Goal: Find specific page/section: Find specific page/section

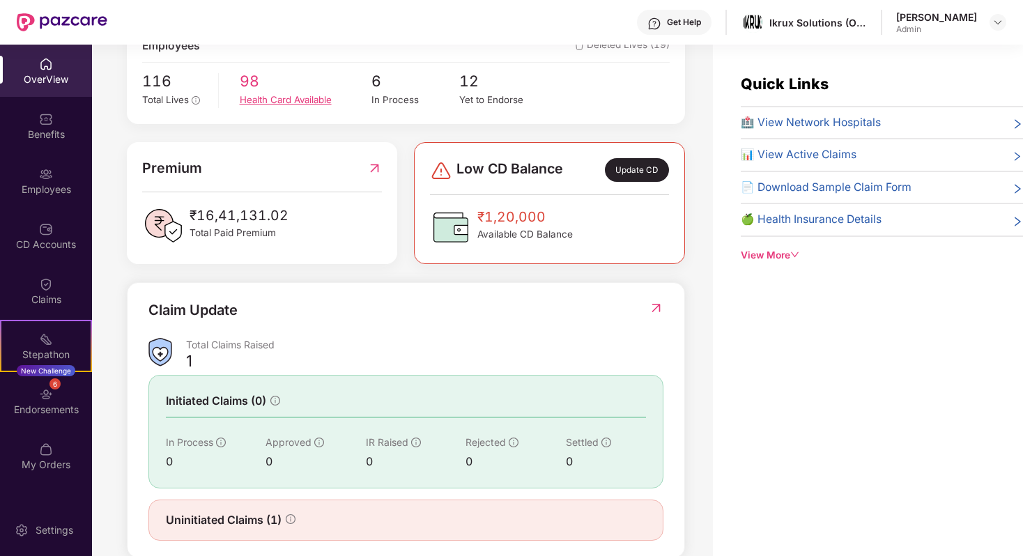
scroll to position [299, 0]
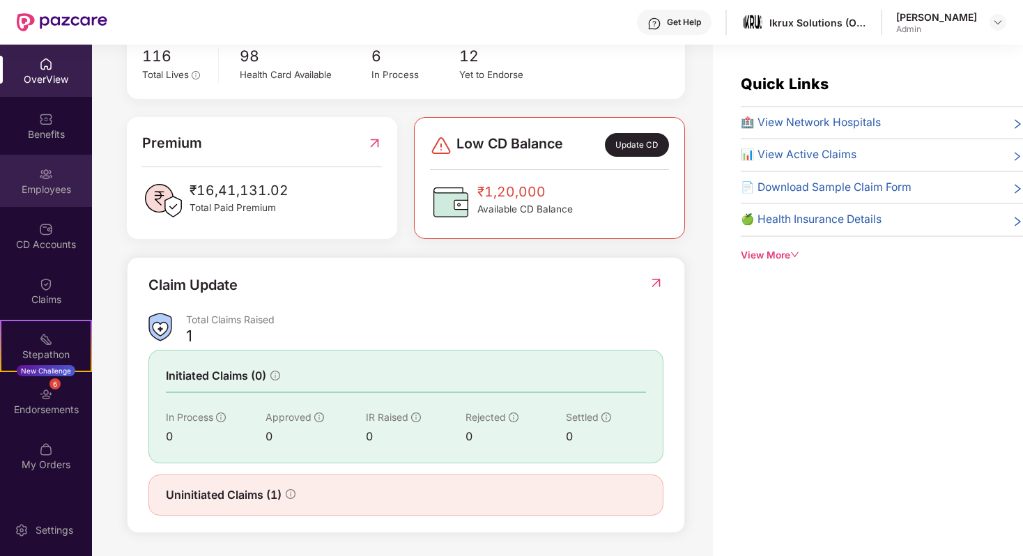
click at [53, 177] on div "Employees" at bounding box center [46, 181] width 92 height 52
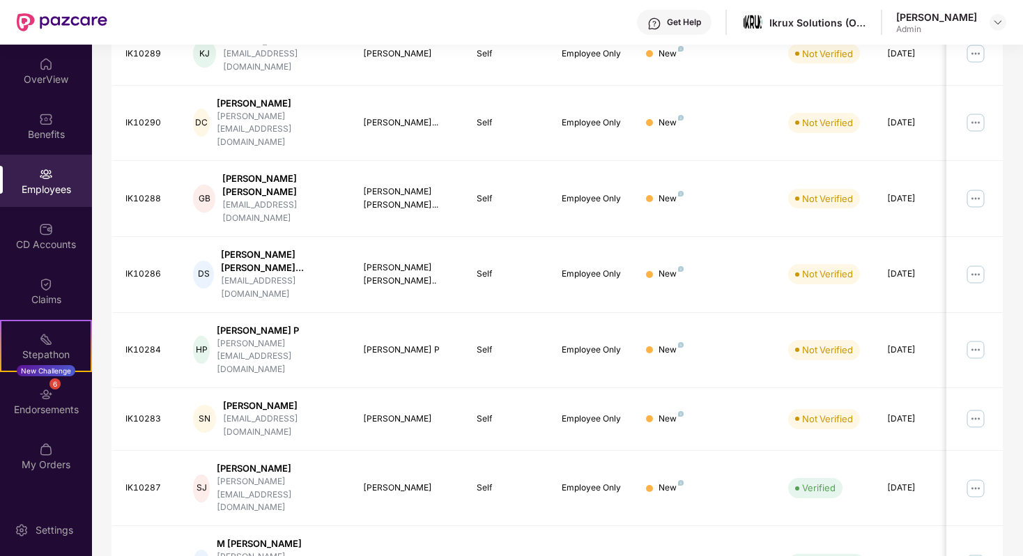
scroll to position [312, 0]
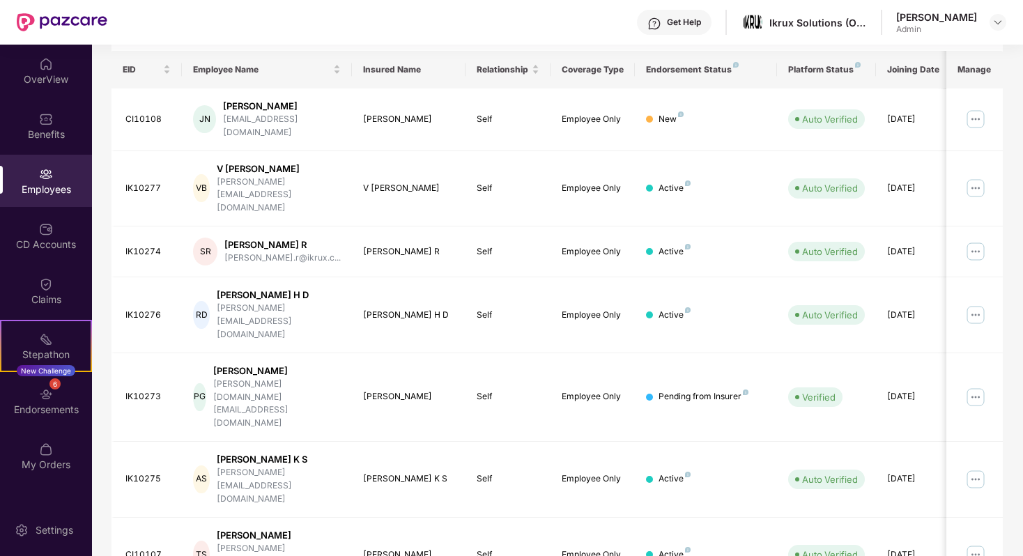
scroll to position [207, 0]
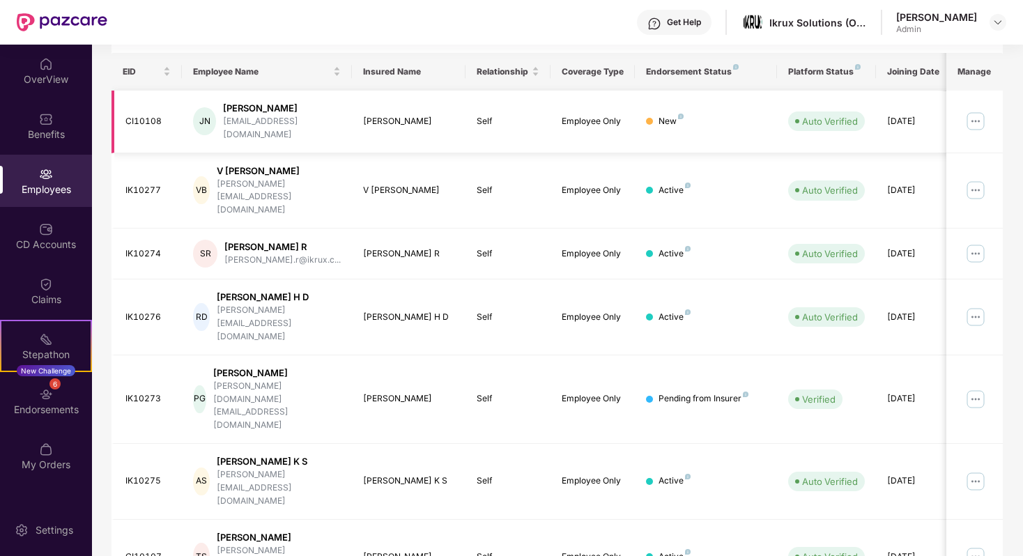
click at [501, 108] on td "[DATE]" at bounding box center [918, 122] width 85 height 63
click at [501, 121] on div "[DATE]" at bounding box center [918, 121] width 63 height 13
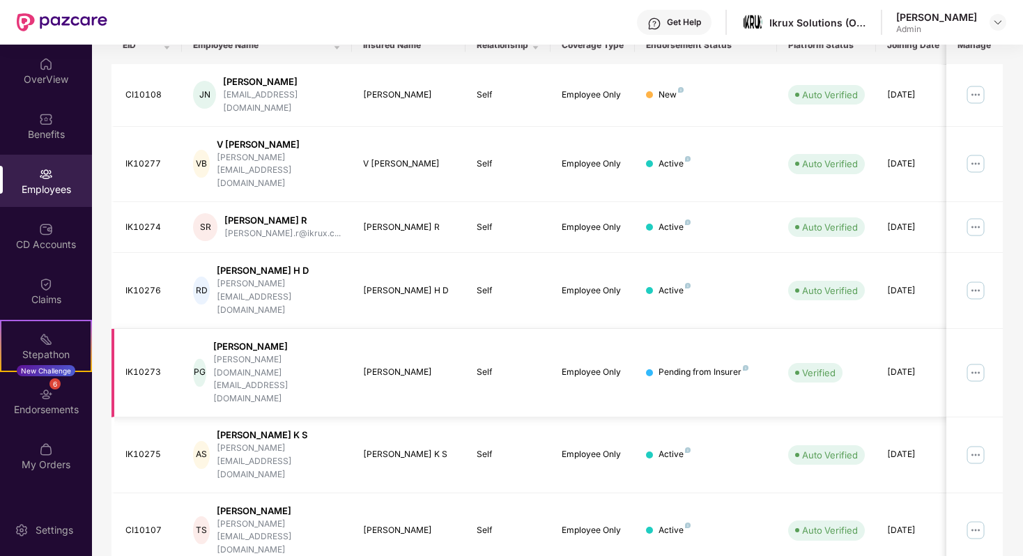
scroll to position [312, 0]
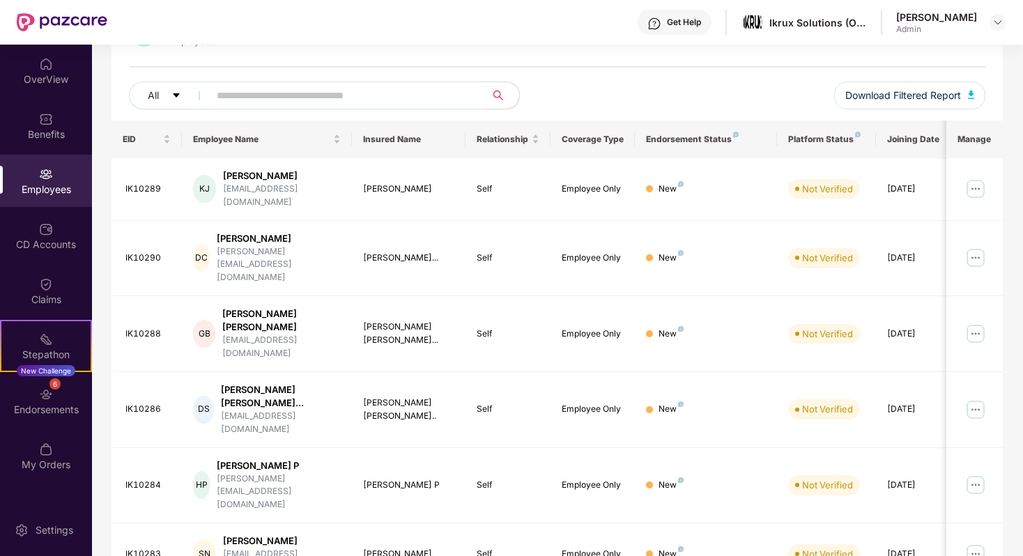
scroll to position [0, 0]
